Goal: Task Accomplishment & Management: Complete application form

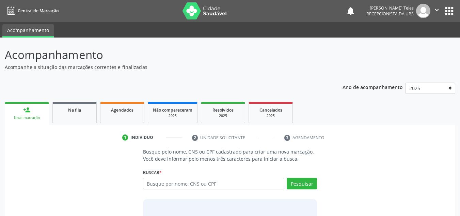
click at [30, 113] on div "person_add" at bounding box center [26, 109] width 7 height 7
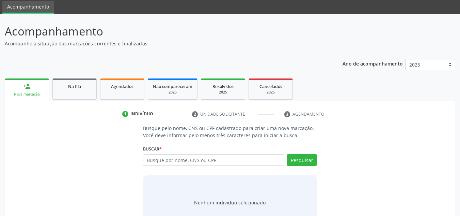
scroll to position [47, 0]
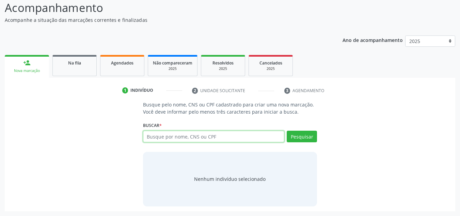
click at [225, 137] on input "text" at bounding box center [214, 136] width 142 height 12
type input "[PERSON_NAME]"
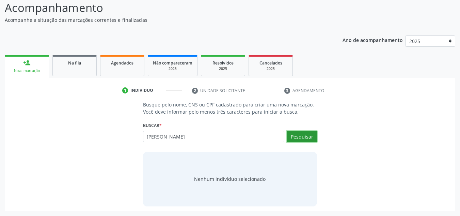
click at [299, 136] on button "Pesquisar" at bounding box center [302, 136] width 30 height 12
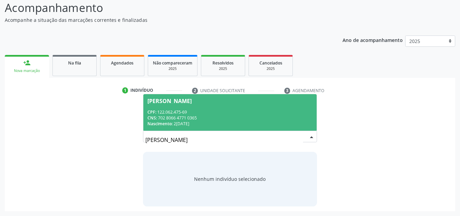
click at [280, 108] on span "[PERSON_NAME] CPF: 122.062.475-69 CNS: 702 8066 4771 0365 Nascimento: 2[DATE]" at bounding box center [230, 112] width 174 height 36
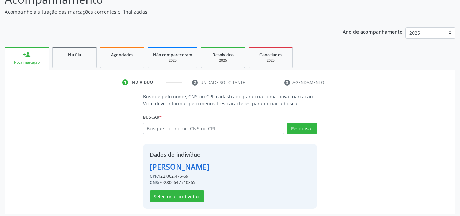
scroll to position [58, 0]
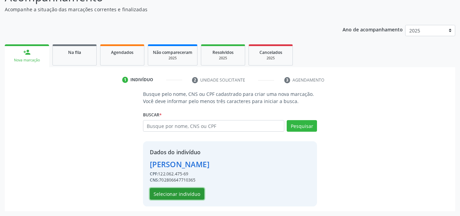
click at [185, 190] on button "Selecionar indivíduo" at bounding box center [177, 194] width 55 height 12
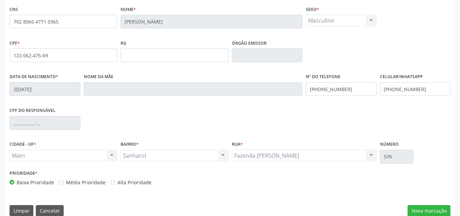
scroll to position [154, 0]
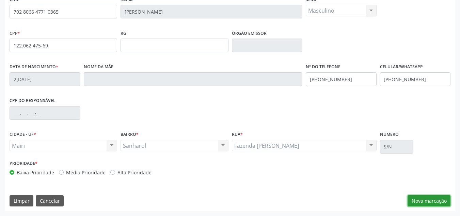
click at [433, 200] on button "Nova marcação" at bounding box center [429, 201] width 43 height 12
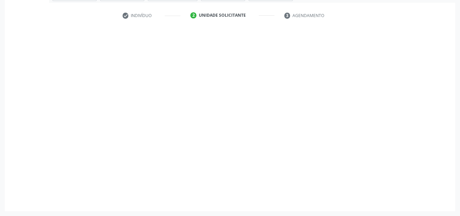
scroll to position [122, 0]
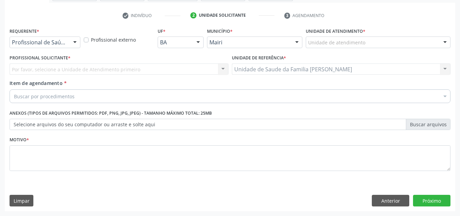
click at [399, 42] on div "Unidade de atendimento" at bounding box center [378, 42] width 145 height 12
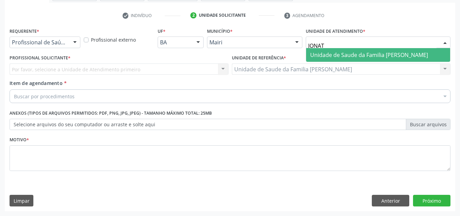
type input "JONATH"
drag, startPoint x: 384, startPoint y: 55, endPoint x: 388, endPoint y: 59, distance: 5.5
click at [384, 55] on span "Unidade de Saude da Familia [PERSON_NAME]" at bounding box center [369, 54] width 118 height 7
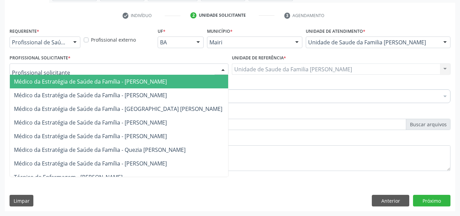
click at [221, 70] on div at bounding box center [223, 70] width 10 height 12
click at [142, 70] on input "text" at bounding box center [113, 73] width 203 height 14
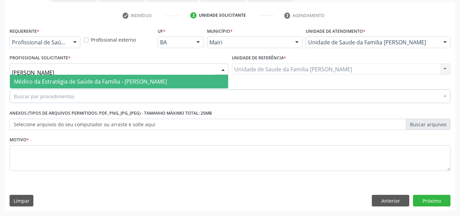
click at [141, 89] on div "Buscar por procedimentos" at bounding box center [230, 96] width 441 height 14
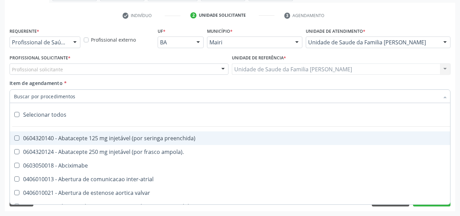
click at [141, 84] on div "Item de agendamento * Selecionar todos 0604320140 - Abatacepte 125 mg injetável…" at bounding box center [230, 89] width 441 height 21
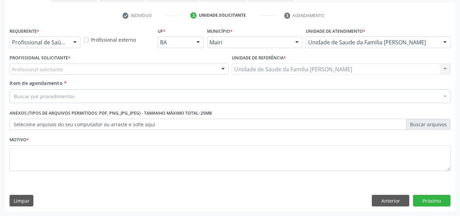
click at [29, 125] on label "Selecione arquivos do seu computador ou arraste e solte aqui" at bounding box center [230, 125] width 441 height 12
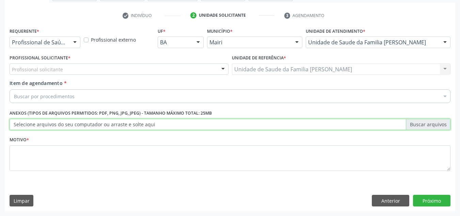
click at [29, 125] on input "Selecione arquivos do seu computador ou arraste e solte aqui" at bounding box center [230, 125] width 441 height 12
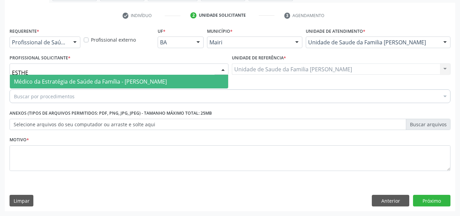
type input "[PERSON_NAME]"
click at [81, 82] on span "Médico da Estratégia de Saúde da Família - [PERSON_NAME]" at bounding box center [90, 81] width 153 height 7
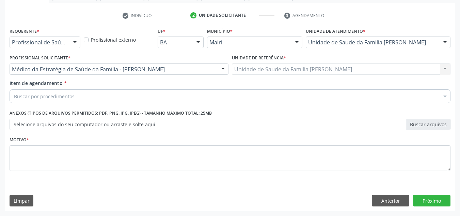
click at [77, 99] on div "Buscar por procedimentos" at bounding box center [230, 96] width 441 height 14
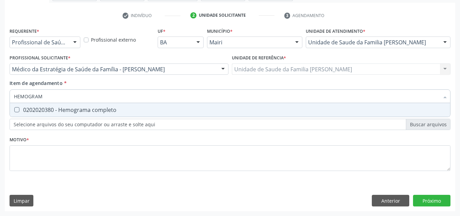
type input "HEMOGRAMA"
click at [14, 109] on div at bounding box center [12, 109] width 5 height 5
checkbox completo "true"
drag, startPoint x: 53, startPoint y: 96, endPoint x: 46, endPoint y: 88, distance: 11.1
click at [48, 90] on input "HEMOGRAMA" at bounding box center [227, 96] width 426 height 14
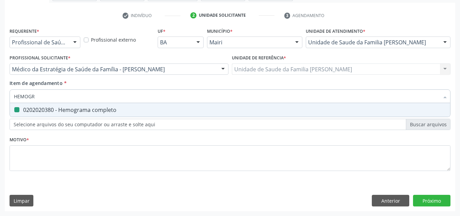
type input "HEMOG"
checkbox completo "false"
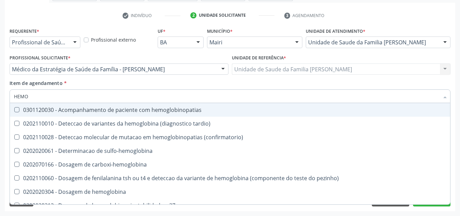
type input "HEM"
checkbox completo "false"
type input "H"
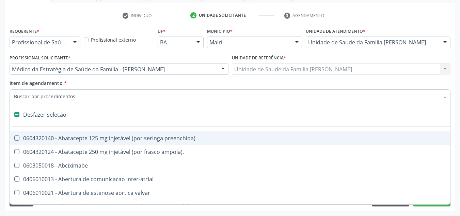
type input "G"
checkbox adolescente\) "true"
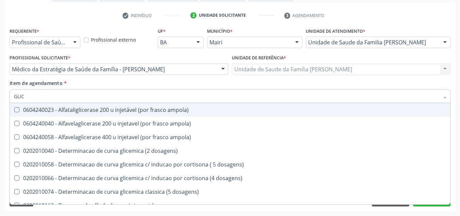
type input "GLICO"
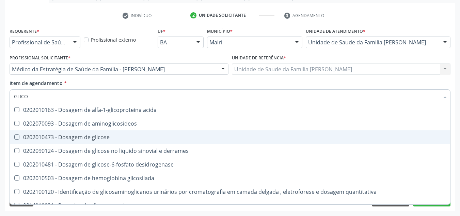
drag, startPoint x: 16, startPoint y: 134, endPoint x: 20, endPoint y: 130, distance: 5.1
click at [17, 134] on span "0202010473 - Dosagem de glicose" at bounding box center [230, 137] width 441 height 14
checkbox glicose "true"
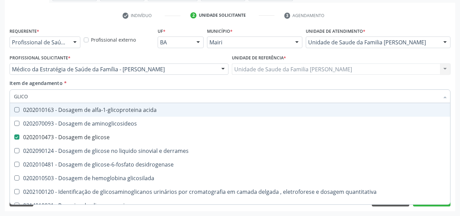
click at [37, 95] on input "GLICO" at bounding box center [227, 96] width 426 height 14
type input "GLIC"
checkbox glicose "false"
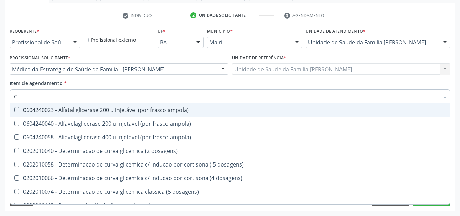
type input "G"
checkbox glicose "false"
checkbox derrames "false"
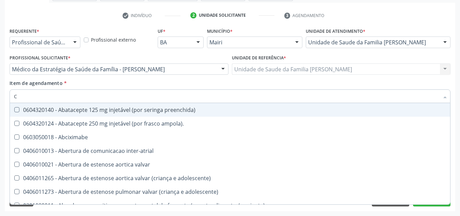
type input "CO"
checkbox comprimido\) "true"
checkbox osseo "true"
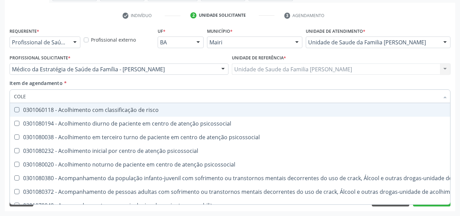
type input "COLES"
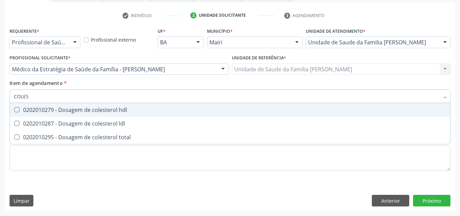
drag, startPoint x: 16, startPoint y: 109, endPoint x: 17, endPoint y: 123, distance: 14.0
click at [17, 111] on hdl at bounding box center [16, 109] width 5 height 5
click at [14, 111] on hdl "checkbox" at bounding box center [12, 109] width 4 height 4
checkbox hdl "true"
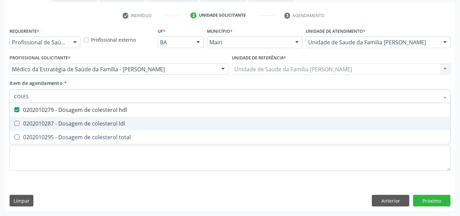
drag, startPoint x: 17, startPoint y: 124, endPoint x: 18, endPoint y: 129, distance: 4.9
click at [17, 125] on ldl at bounding box center [16, 123] width 5 height 5
click at [14, 125] on ldl "checkbox" at bounding box center [12, 123] width 4 height 4
checkbox ldl "true"
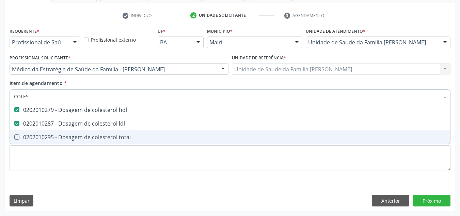
click at [16, 138] on total at bounding box center [16, 136] width 5 height 5
click at [14, 138] on total "checkbox" at bounding box center [12, 137] width 4 height 4
checkbox total "true"
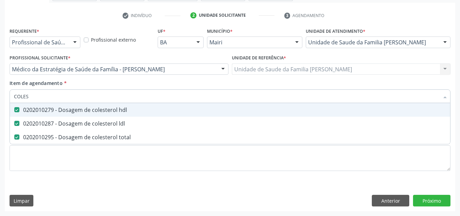
click at [74, 96] on input "COLES" at bounding box center [227, 96] width 426 height 14
type input "COLE"
checkbox hdl "false"
checkbox ldl "false"
checkbox total "false"
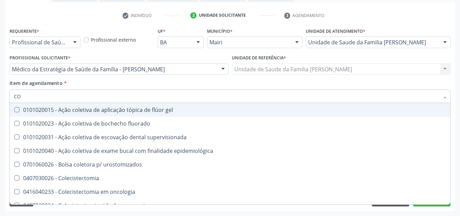
type input "C"
checkbox hdl "false"
checkbox ldl "false"
checkbox total "false"
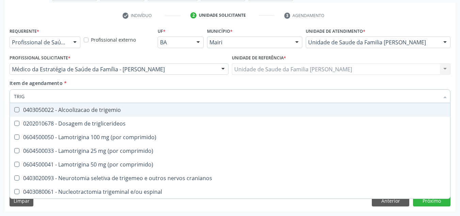
type input "TRIGL"
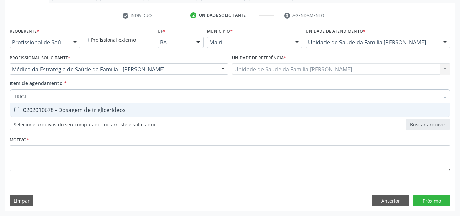
drag, startPoint x: 16, startPoint y: 110, endPoint x: 27, endPoint y: 102, distance: 14.4
click at [17, 109] on triglicerideos at bounding box center [16, 109] width 5 height 5
click at [14, 109] on triglicerideos "checkbox" at bounding box center [12, 109] width 4 height 4
checkbox triglicerideos "true"
drag, startPoint x: 35, startPoint y: 95, endPoint x: 35, endPoint y: 91, distance: 3.8
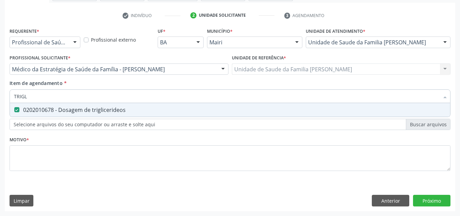
click at [35, 91] on input "TRIGL" at bounding box center [227, 96] width 426 height 14
type input "TRIG"
checkbox triglicerideos "false"
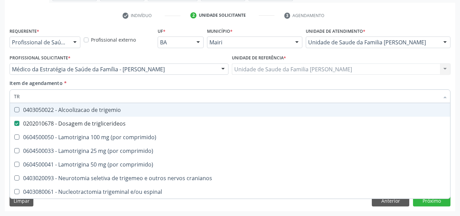
type input "T"
checkbox triglicerideos "false"
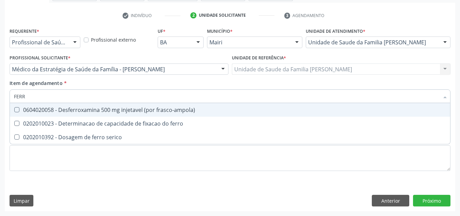
type input "FERRO"
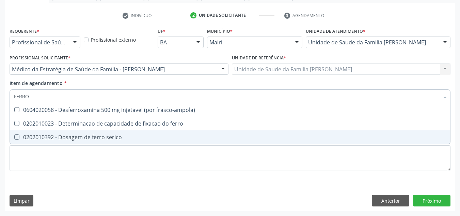
drag, startPoint x: 18, startPoint y: 135, endPoint x: 27, endPoint y: 118, distance: 18.9
click at [22, 132] on span "0202010392 - Dosagem de ferro serico" at bounding box center [230, 137] width 441 height 14
checkbox serico "true"
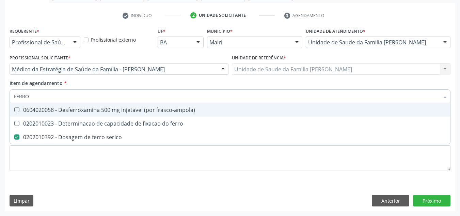
drag, startPoint x: 33, startPoint y: 91, endPoint x: 33, endPoint y: 96, distance: 5.1
click at [33, 94] on input "FERRO" at bounding box center [227, 96] width 426 height 14
drag, startPoint x: 33, startPoint y: 96, endPoint x: 29, endPoint y: 96, distance: 3.7
click at [31, 96] on input "FERRO" at bounding box center [227, 96] width 426 height 14
type input "FERR"
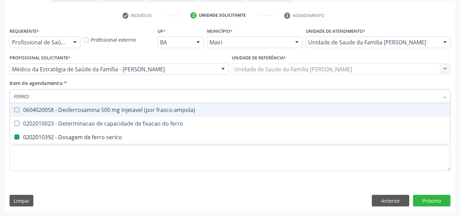
checkbox serico "false"
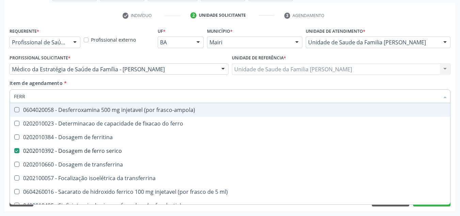
type input "FERRI"
checkbox serico "false"
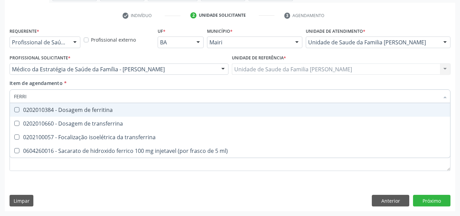
drag, startPoint x: 18, startPoint y: 110, endPoint x: 31, endPoint y: 105, distance: 14.2
click at [18, 110] on ferritina at bounding box center [16, 109] width 5 height 5
click at [14, 110] on ferritina "checkbox" at bounding box center [12, 109] width 4 height 4
checkbox ferritina "true"
click at [42, 94] on input "FERRI" at bounding box center [227, 96] width 426 height 14
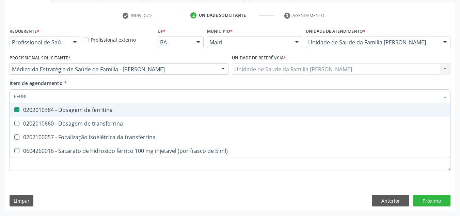
type input "FERR"
checkbox ferritina "false"
checkbox transferrina "true"
checkbox ml\) "true"
type input "FER"
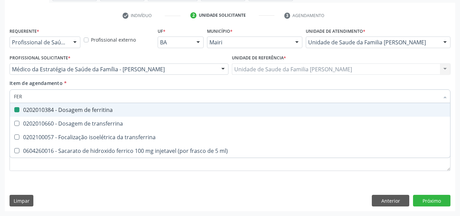
checkbox transferrina "false"
checkbox ml\) "false"
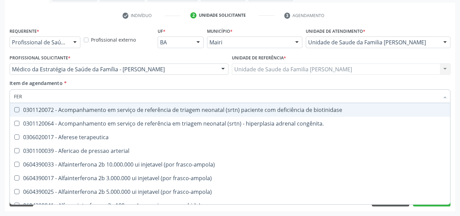
type input "FE"
checkbox ferritina "false"
checkbox serico "false"
checkbox interferencia "true"
checkbox inferior "true"
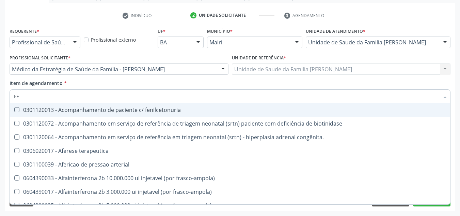
type input "F"
checkbox ferritina "false"
checkbox serico "false"
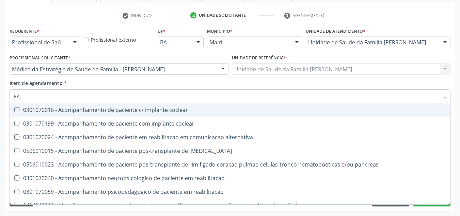
type input "E"
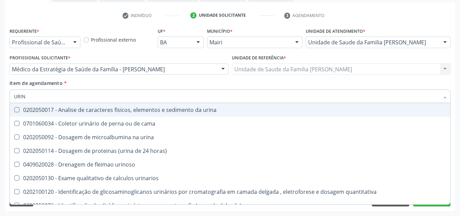
type input "URINA"
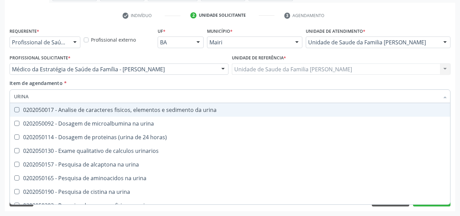
drag, startPoint x: 17, startPoint y: 111, endPoint x: 34, endPoint y: 97, distance: 22.1
click at [19, 108] on urina at bounding box center [16, 109] width 5 height 5
click at [14, 108] on urina "checkbox" at bounding box center [12, 109] width 4 height 4
checkbox urina "true"
drag, startPoint x: 39, startPoint y: 93, endPoint x: 45, endPoint y: 88, distance: 8.0
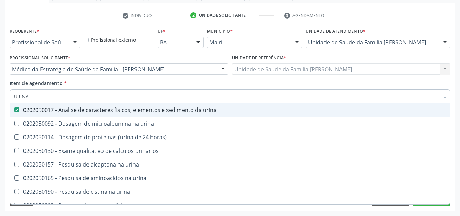
click at [39, 92] on input "URINA" at bounding box center [227, 96] width 426 height 14
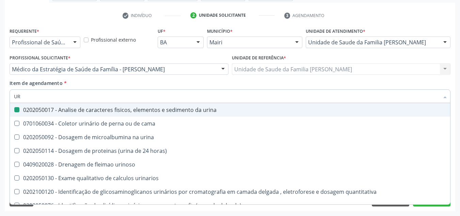
type input "U"
checkbox urina "false"
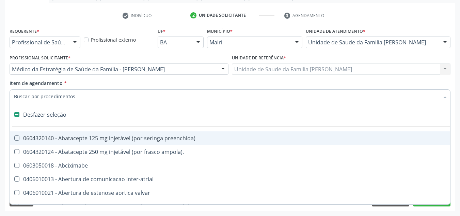
type input "P"
checkbox urina "false"
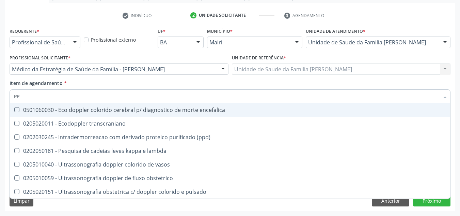
type input "P"
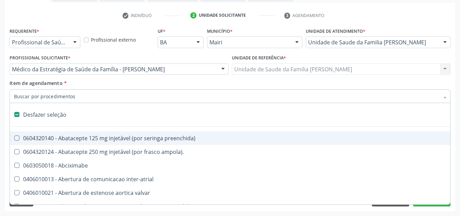
type input "F"
checkbox reabilitacao "true"
checkbox urina "false"
checkbox implantavel "true"
checkbox leitura "true"
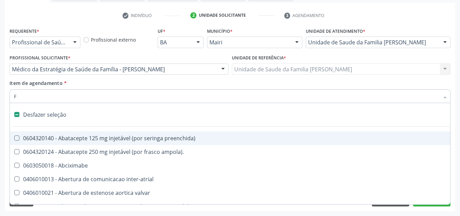
type input "FE"
checkbox reabilitacao "false"
checkbox i\) "true"
checkbox paciente\) "true"
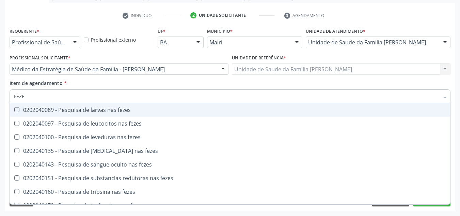
type input "FEZES"
drag, startPoint x: 16, startPoint y: 110, endPoint x: 60, endPoint y: 105, distance: 43.8
click at [17, 109] on fezes at bounding box center [16, 109] width 5 height 5
click at [14, 109] on fezes "checkbox" at bounding box center [12, 109] width 4 height 4
checkbox fezes "true"
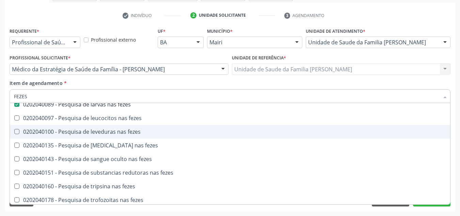
scroll to position [8, 0]
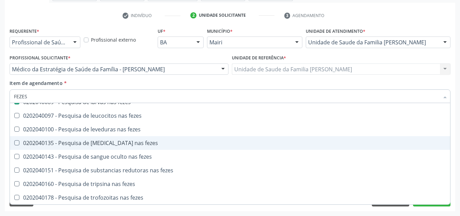
click at [451, 175] on div "Motivo *" at bounding box center [230, 158] width 445 height 46
checkbox fezes "true"
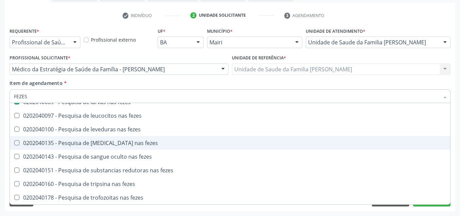
checkbox fezes "true"
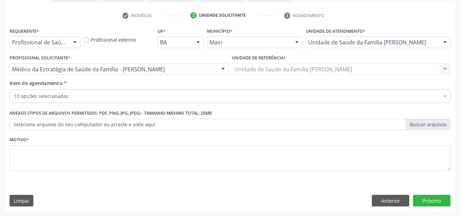
scroll to position [0, 0]
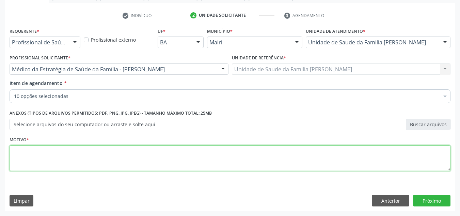
drag, startPoint x: 207, startPoint y: 159, endPoint x: 207, endPoint y: 156, distance: 3.5
click at [207, 156] on textarea at bounding box center [230, 158] width 441 height 26
type textarea "AVALIAÇÃO."
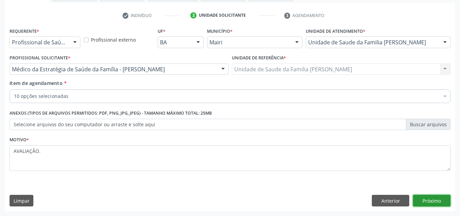
click at [423, 199] on button "Próximo" at bounding box center [431, 201] width 37 height 12
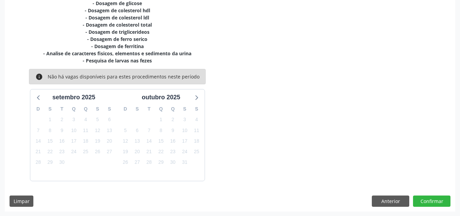
scroll to position [165, 0]
click at [434, 203] on button "Confirmar" at bounding box center [431, 201] width 37 height 12
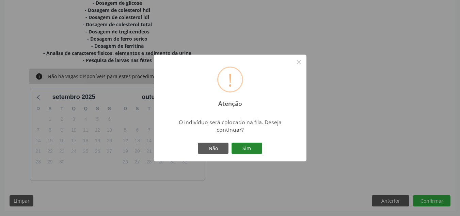
click at [240, 147] on button "Sim" at bounding box center [247, 148] width 31 height 12
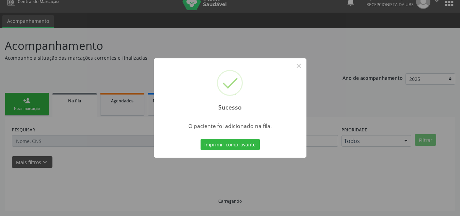
scroll to position [9, 0]
